Goal: Communication & Community: Answer question/provide support

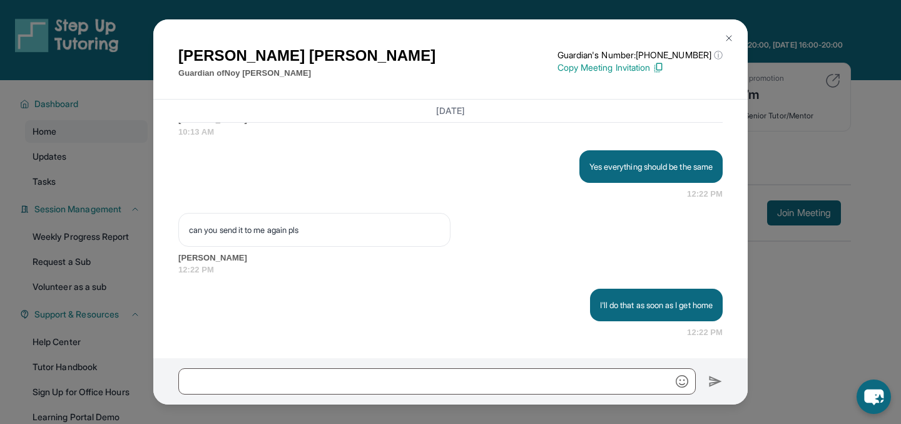
scroll to position [127, 0]
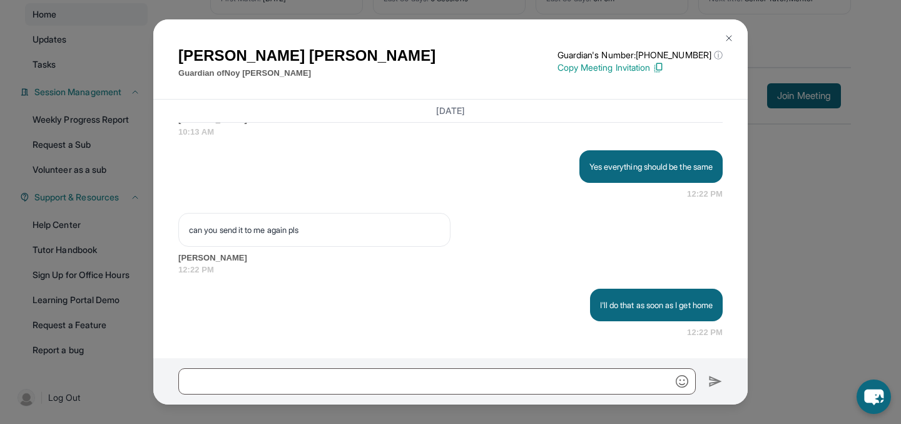
click at [726, 35] on img at bounding box center [729, 38] width 10 height 10
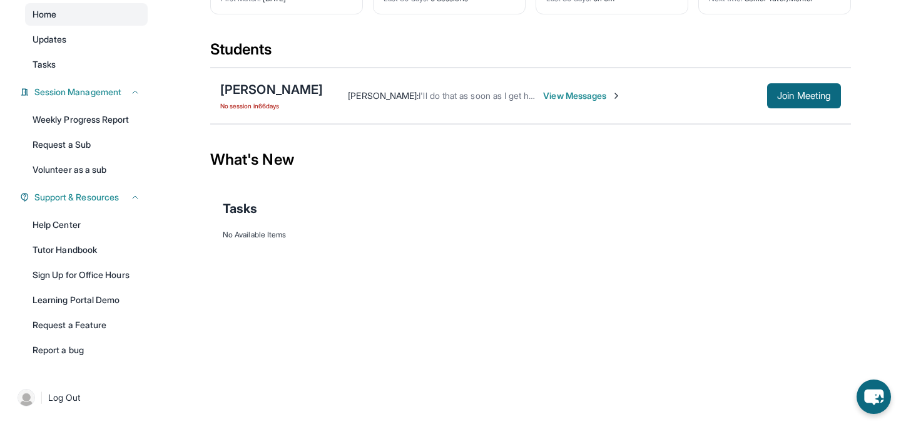
scroll to position [0, 0]
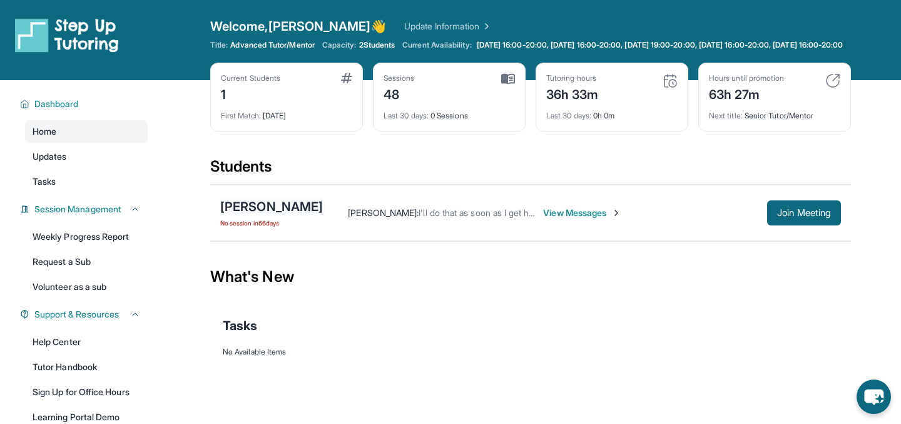
click at [265, 208] on div "[PERSON_NAME]" at bounding box center [271, 207] width 103 height 18
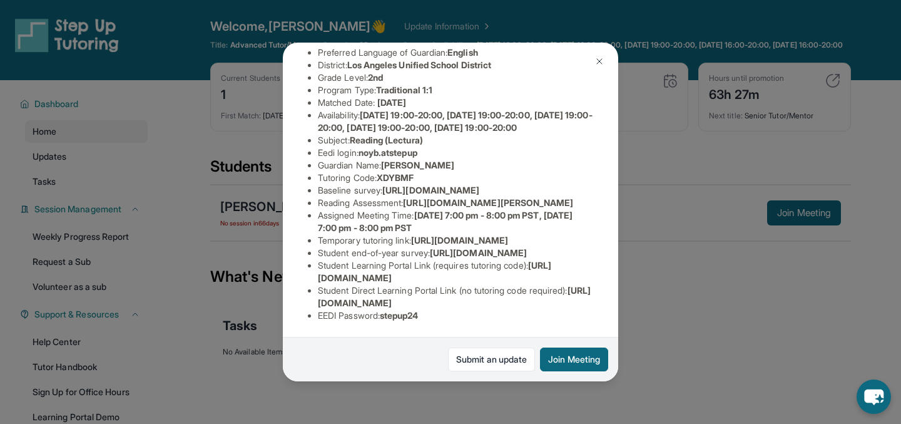
scroll to position [250, 0]
click at [602, 58] on img at bounding box center [599, 61] width 10 height 10
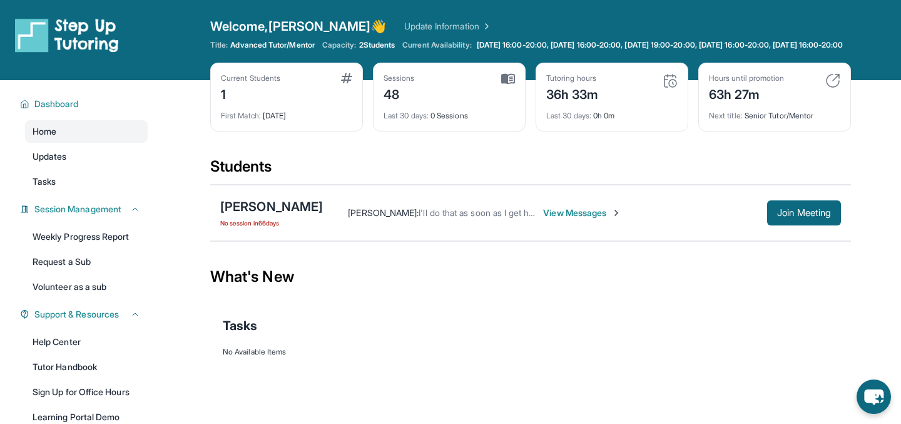
click at [543, 219] on span "View Messages" at bounding box center [582, 212] width 78 height 13
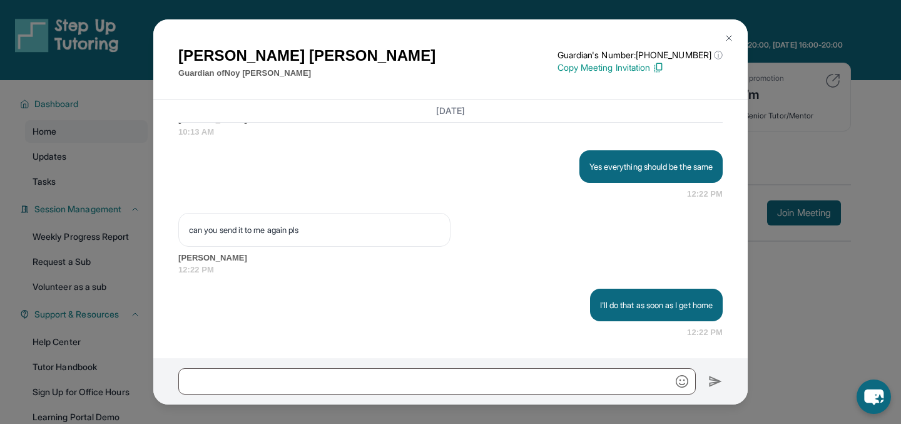
scroll to position [127, 0]
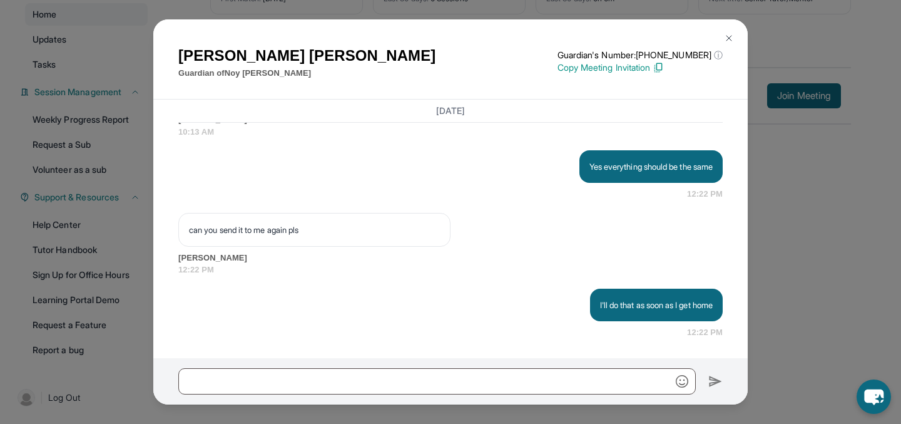
click at [664, 69] on img at bounding box center [658, 67] width 11 height 11
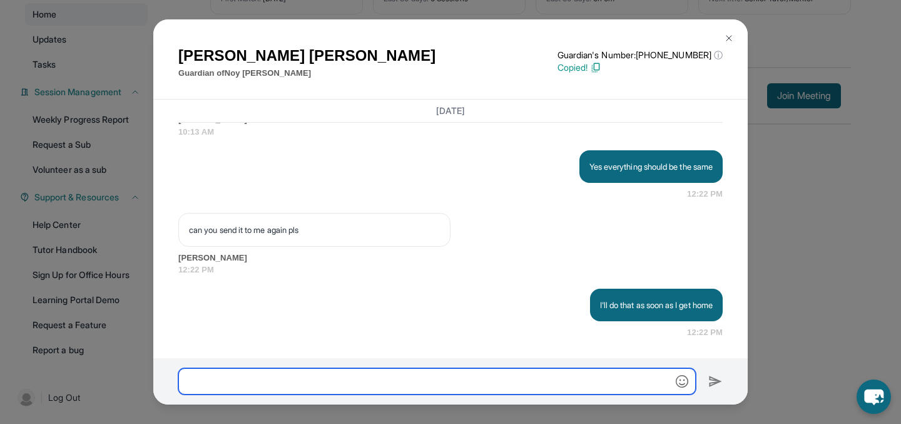
click at [342, 383] on input "text" at bounding box center [436, 381] width 517 height 26
paste input "**********"
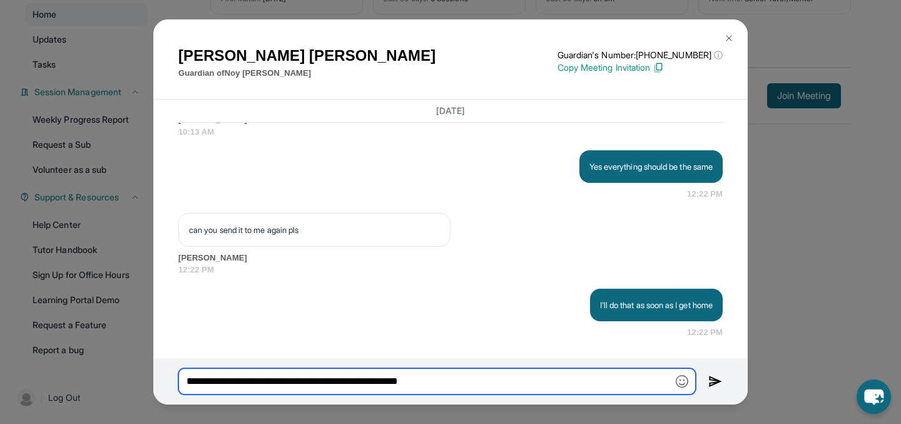
click at [184, 381] on input "**********" at bounding box center [436, 381] width 517 height 26
click at [485, 381] on input "**********" at bounding box center [436, 381] width 517 height 26
type input "**********"
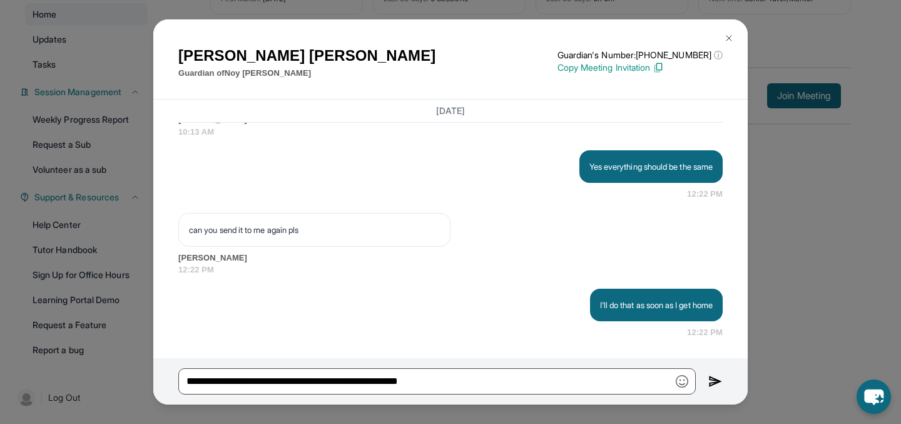
click at [716, 380] on img at bounding box center [715, 381] width 14 height 15
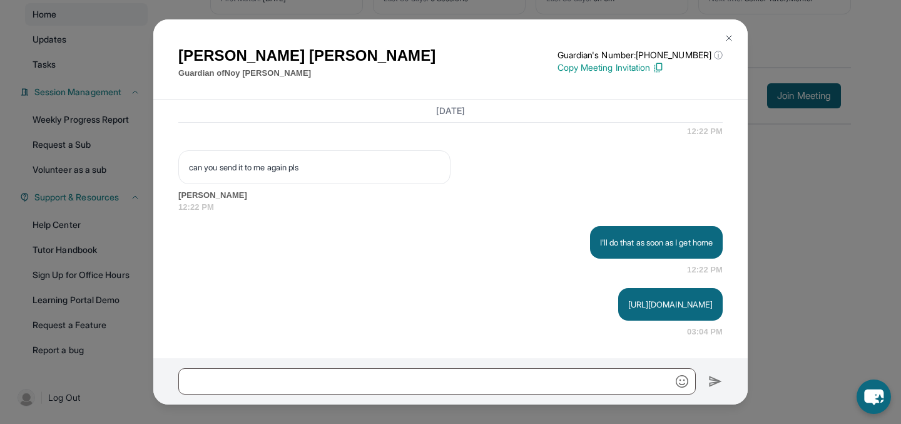
scroll to position [15440, 0]
click at [727, 33] on img at bounding box center [729, 38] width 10 height 10
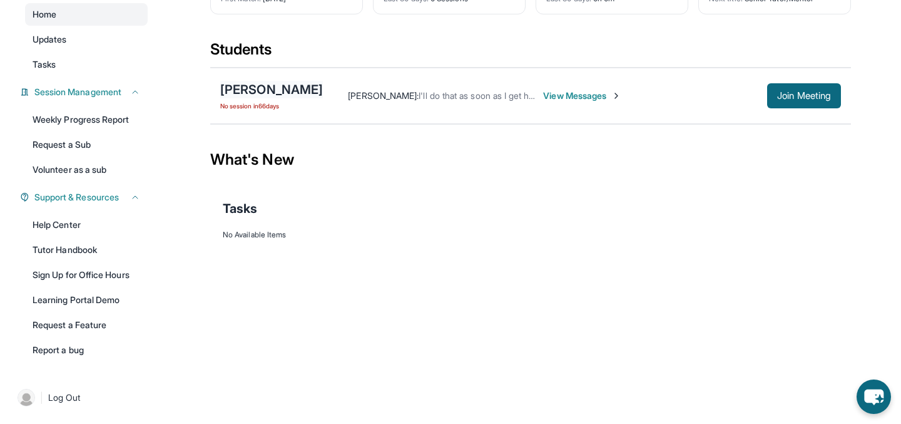
click at [251, 88] on div "[PERSON_NAME]" at bounding box center [271, 90] width 103 height 18
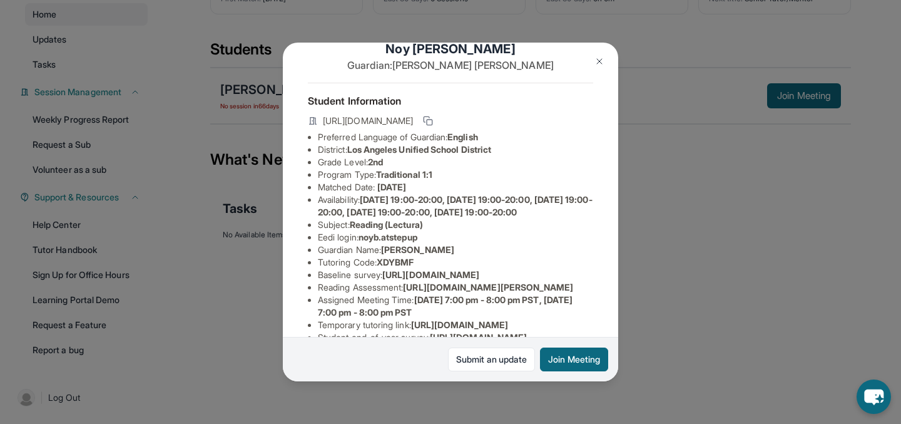
scroll to position [0, 0]
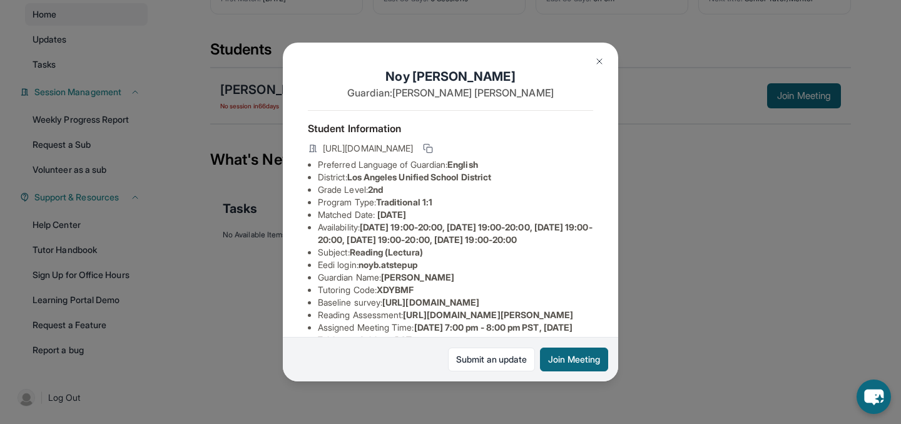
click at [600, 61] on img at bounding box center [599, 61] width 10 height 10
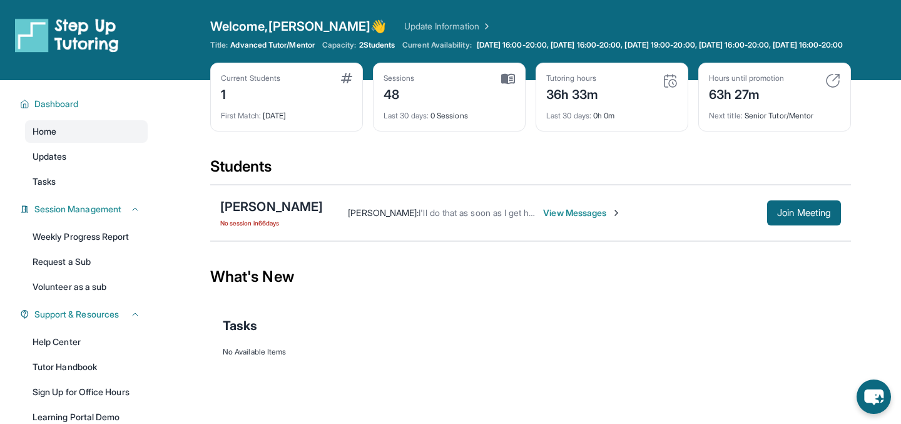
click at [558, 219] on span "View Messages" at bounding box center [582, 212] width 78 height 13
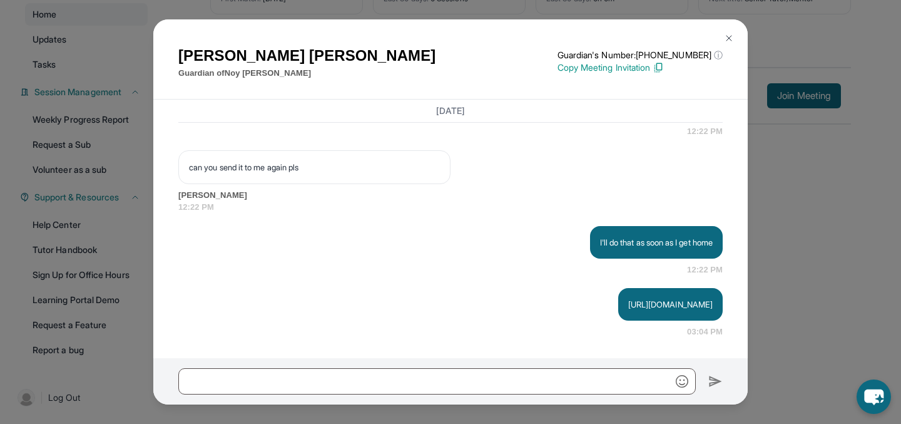
scroll to position [15440, 0]
click at [730, 34] on img at bounding box center [729, 38] width 10 height 10
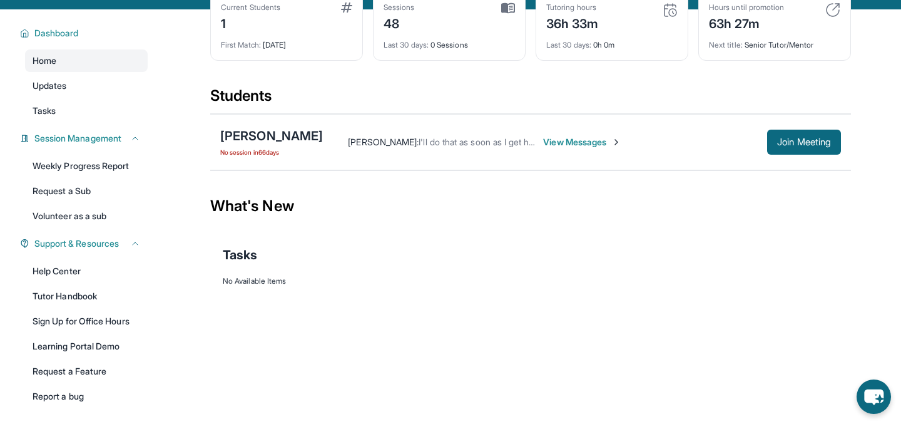
scroll to position [28, 0]
